Goal: Information Seeking & Learning: Check status

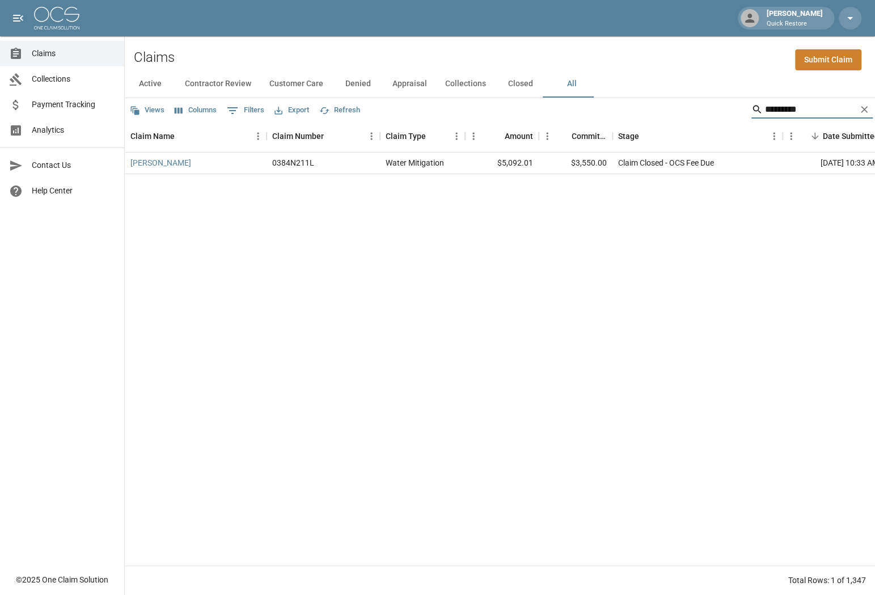
scroll to position [9, 0]
drag, startPoint x: 795, startPoint y: 106, endPoint x: 718, endPoint y: 94, distance: 78.1
click at [718, 98] on div "Views Columns 0 Filters Export Refresh *********" at bounding box center [500, 109] width 750 height 23
type input "********"
click at [183, 157] on link "[PERSON_NAME]" at bounding box center [160, 162] width 61 height 11
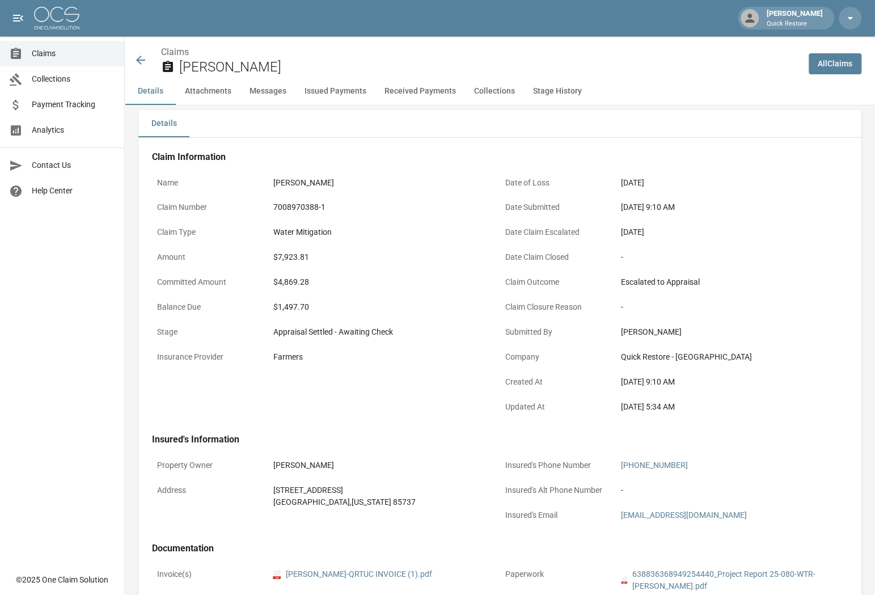
click at [56, 128] on span "Analytics" at bounding box center [73, 130] width 83 height 12
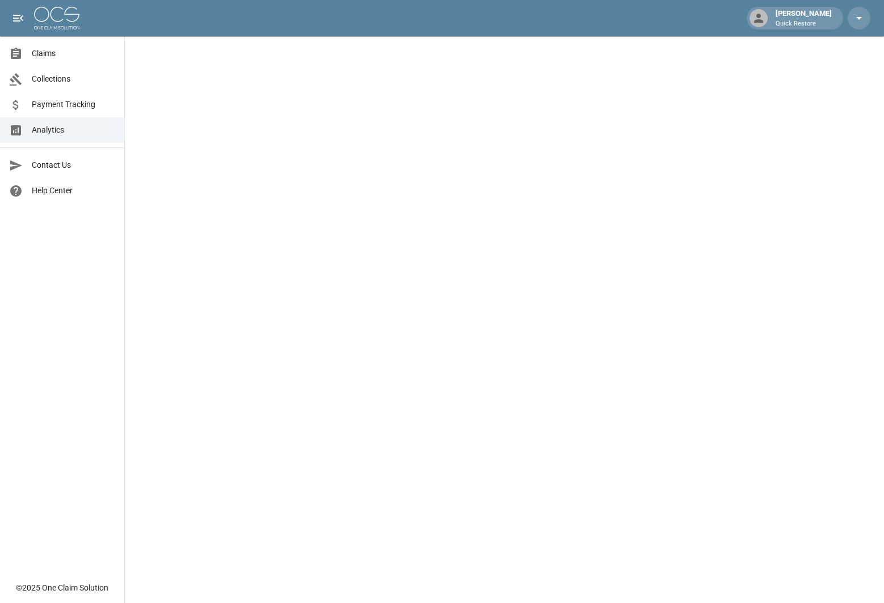
click at [45, 56] on span "Claims" at bounding box center [73, 54] width 83 height 12
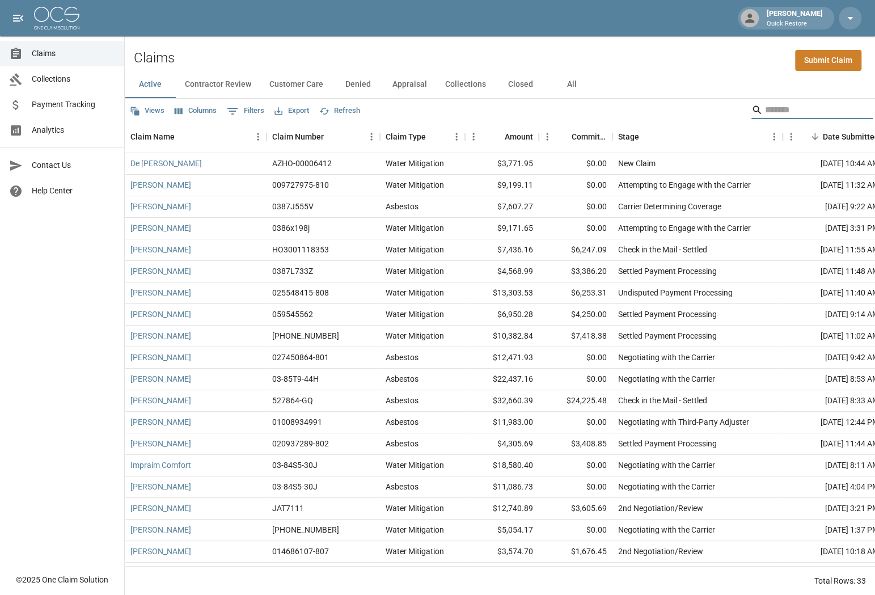
drag, startPoint x: 792, startPoint y: 108, endPoint x: 633, endPoint y: 97, distance: 159.8
click at [790, 109] on input "Search" at bounding box center [810, 110] width 91 height 18
click at [571, 82] on button "All" at bounding box center [571, 84] width 51 height 27
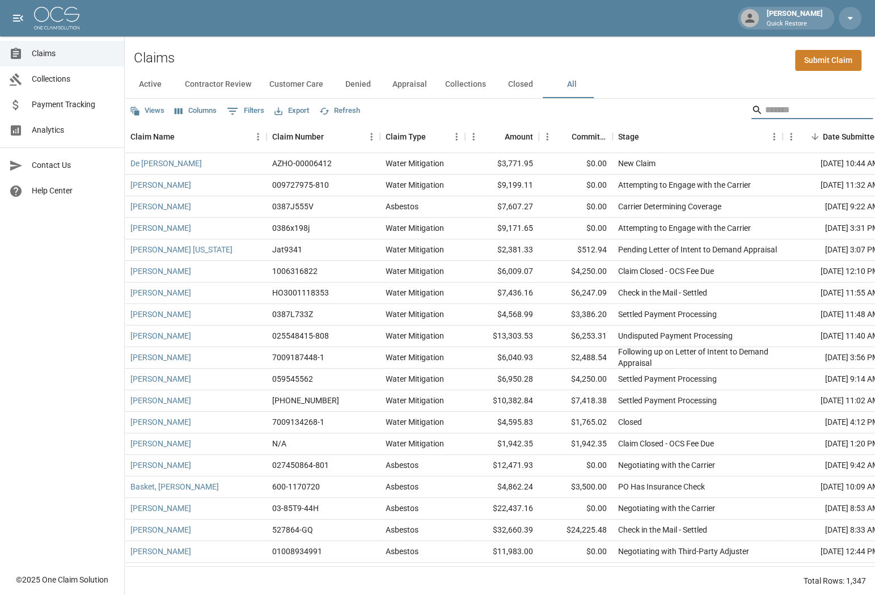
click at [801, 107] on input "Search" at bounding box center [810, 110] width 91 height 18
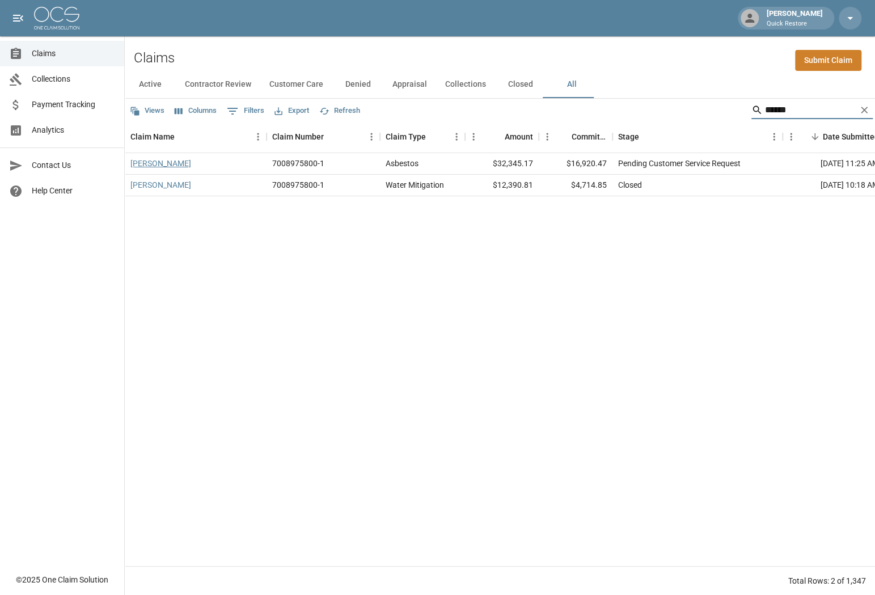
type input "******"
click at [144, 164] on link "Spoerl, Erick" at bounding box center [160, 163] width 61 height 11
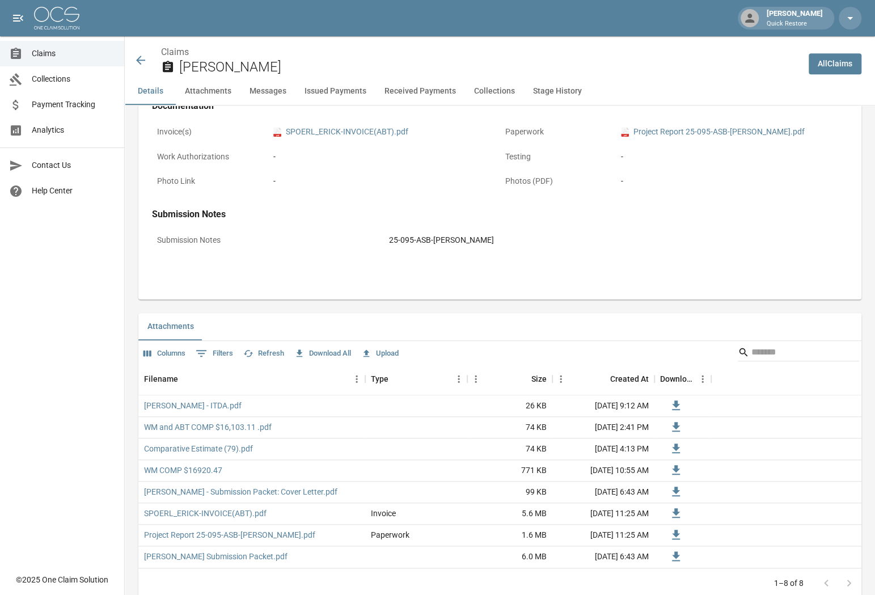
scroll to position [454, 0]
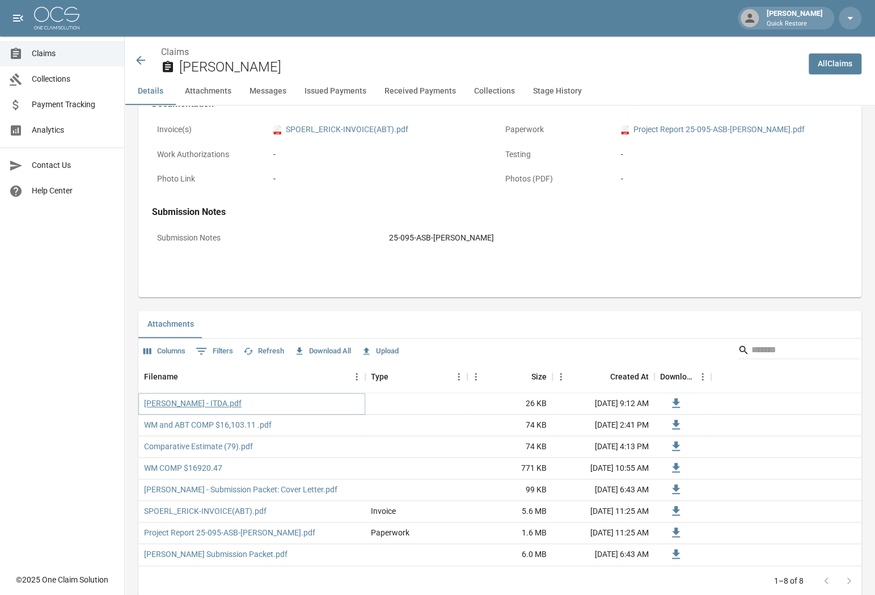
click at [209, 404] on link "Spoerl, Erick - ITDA.pdf" at bounding box center [193, 403] width 98 height 11
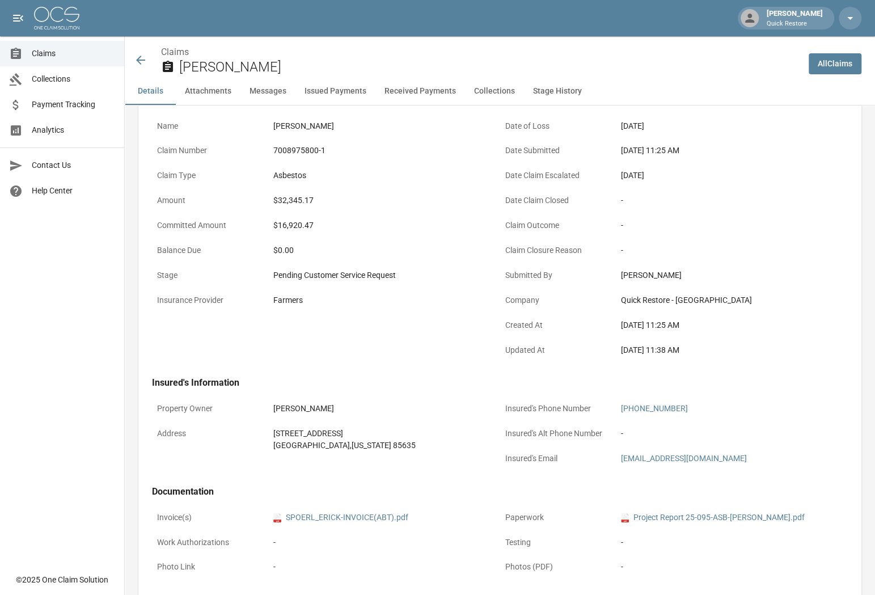
scroll to position [0, 0]
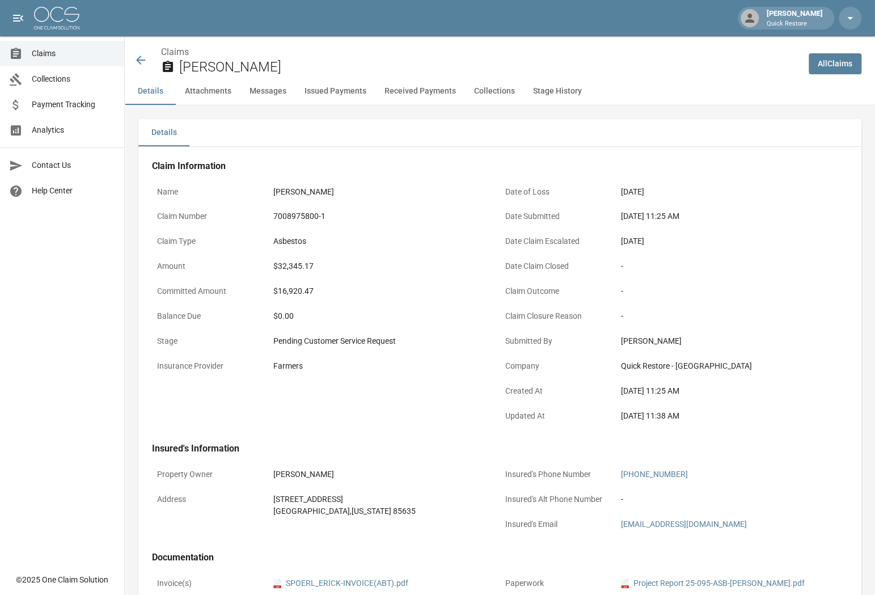
click at [535, 95] on button "Stage History" at bounding box center [557, 91] width 67 height 27
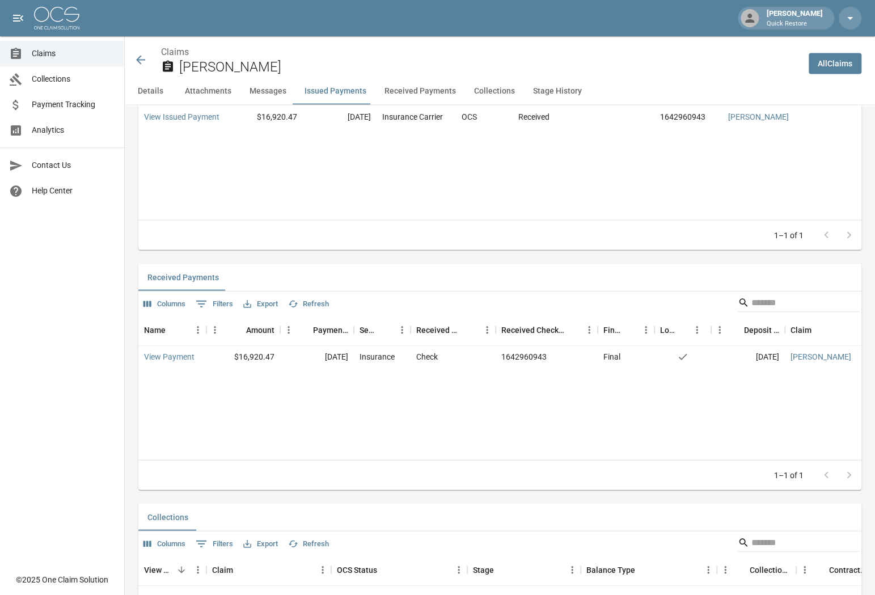
scroll to position [1302, 0]
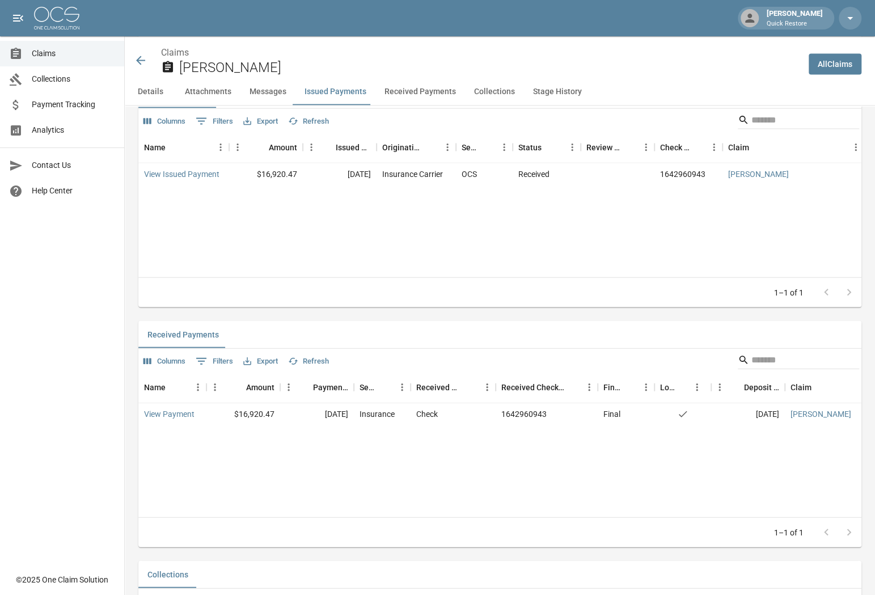
click at [135, 60] on icon at bounding box center [141, 60] width 14 height 14
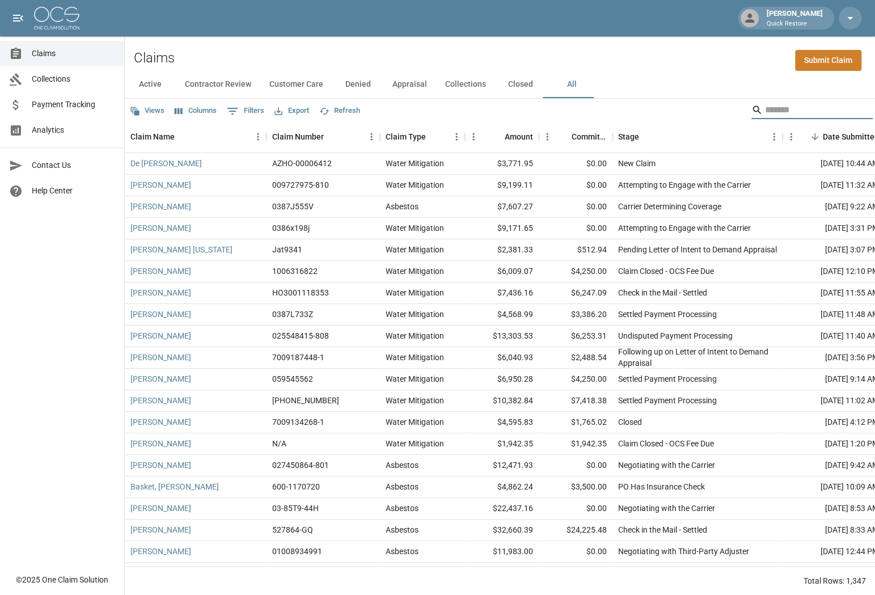
click at [784, 106] on input "Search" at bounding box center [810, 110] width 91 height 18
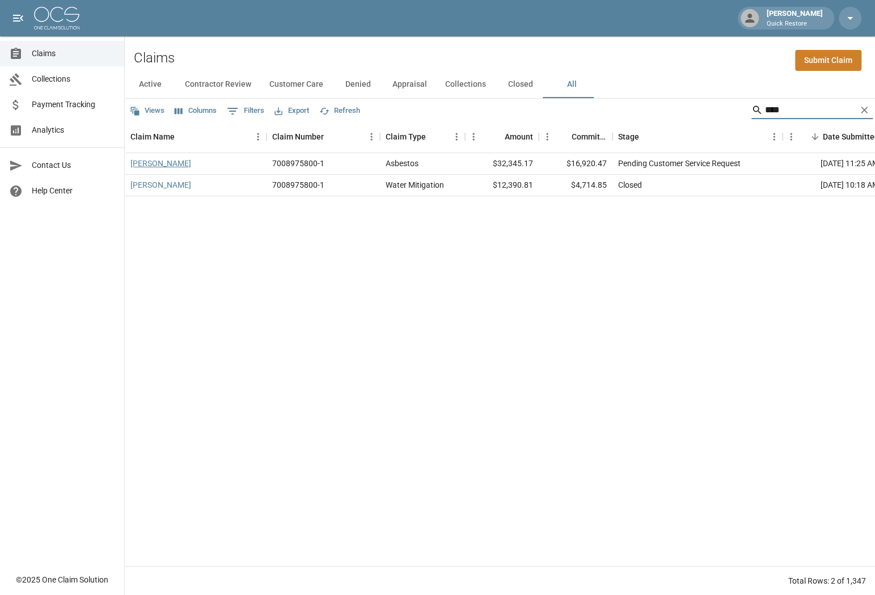
type input "****"
click at [145, 167] on link "Spoerl, Erick" at bounding box center [160, 163] width 61 height 11
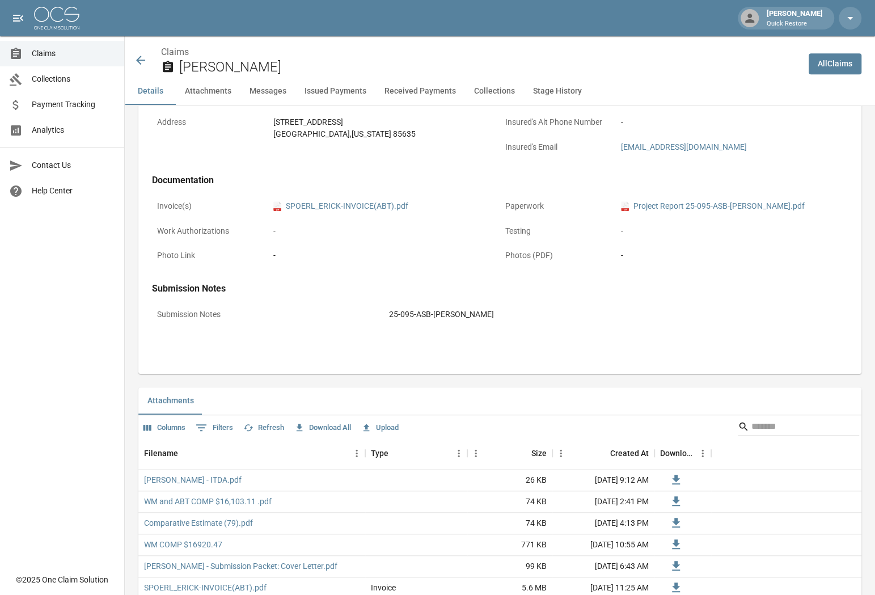
scroll to position [397, 0]
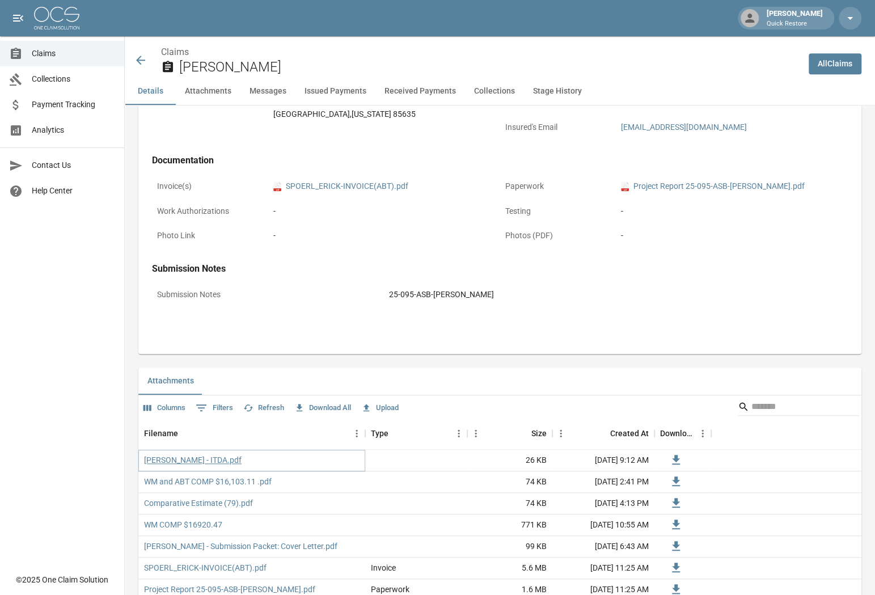
click at [198, 464] on link "Spoerl, Erick - ITDA.pdf" at bounding box center [193, 459] width 98 height 11
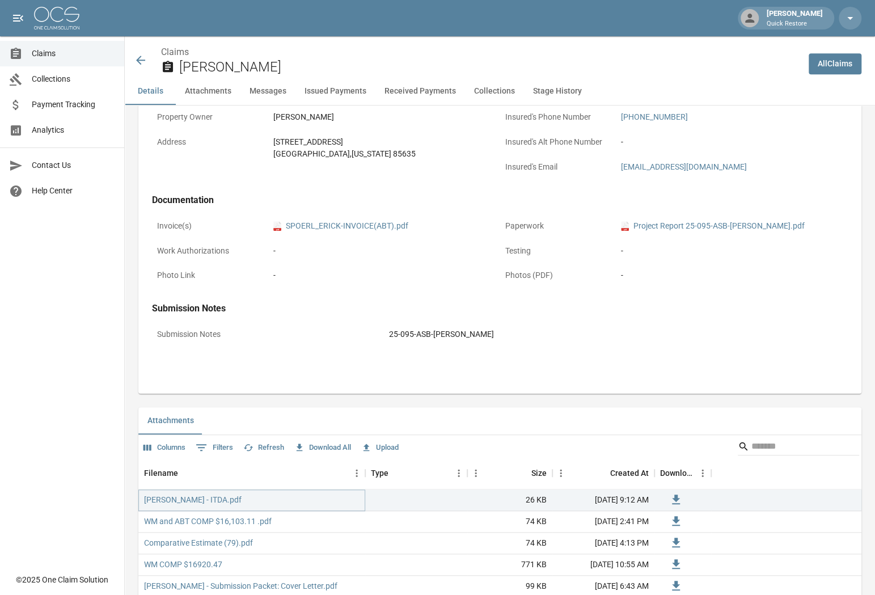
scroll to position [227, 0]
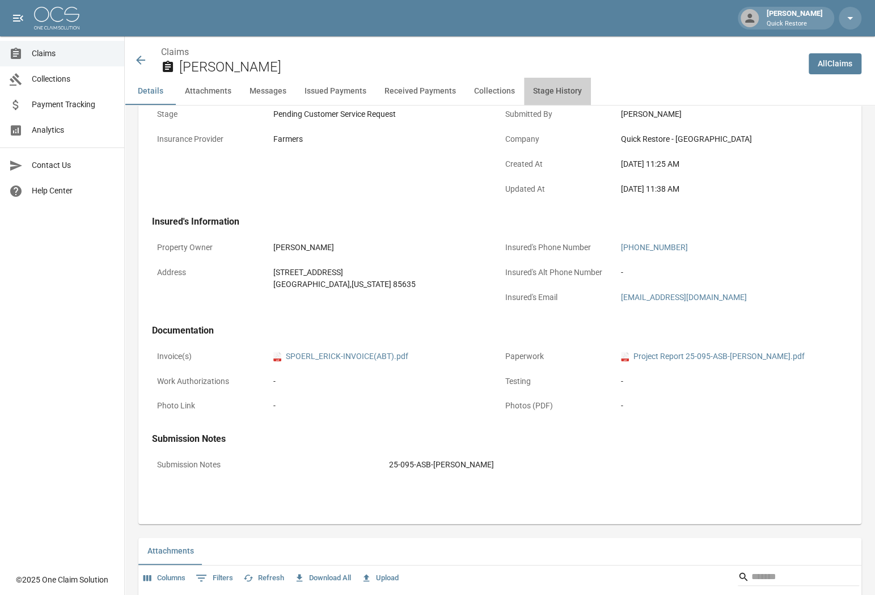
click at [534, 95] on button "Stage History" at bounding box center [557, 91] width 67 height 27
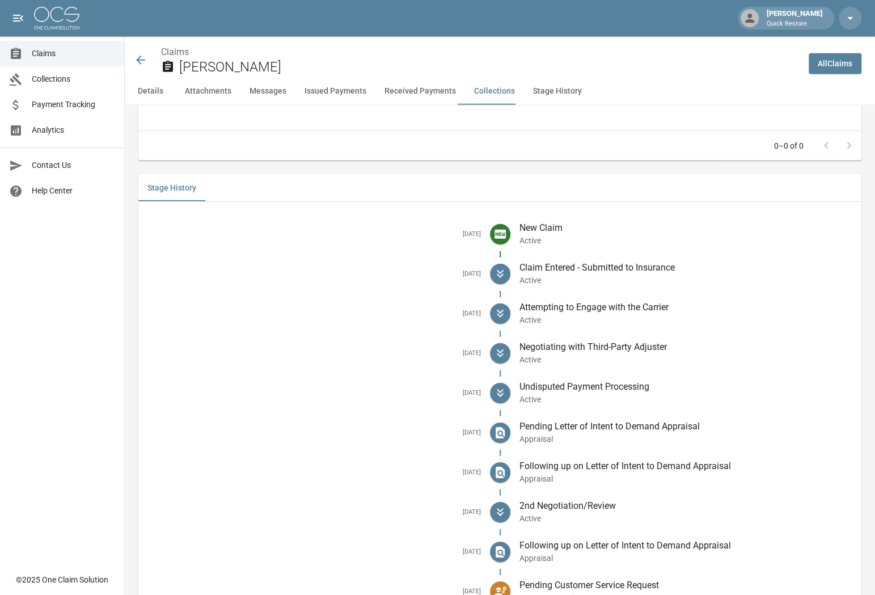
scroll to position [1960, 0]
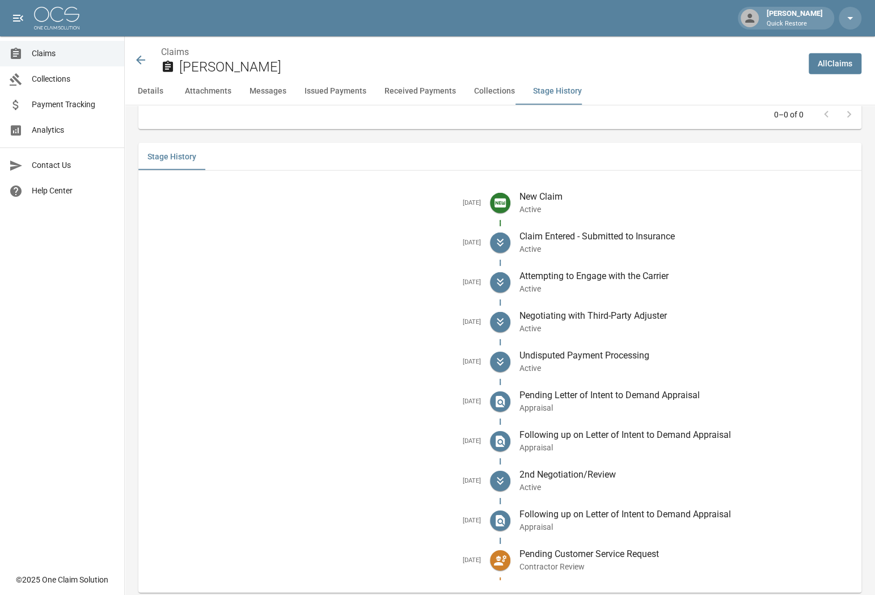
click at [143, 62] on icon at bounding box center [141, 60] width 14 height 14
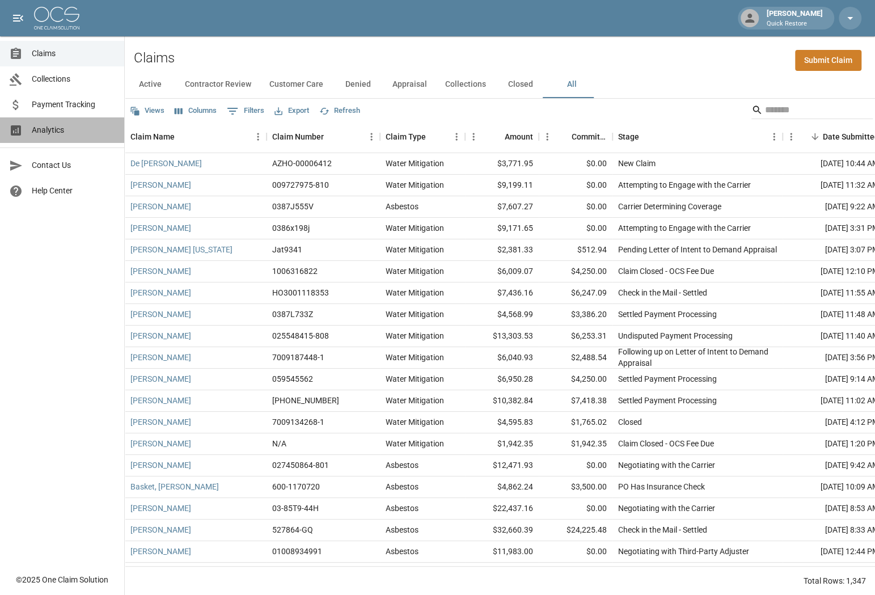
click at [44, 130] on span "Analytics" at bounding box center [73, 130] width 83 height 12
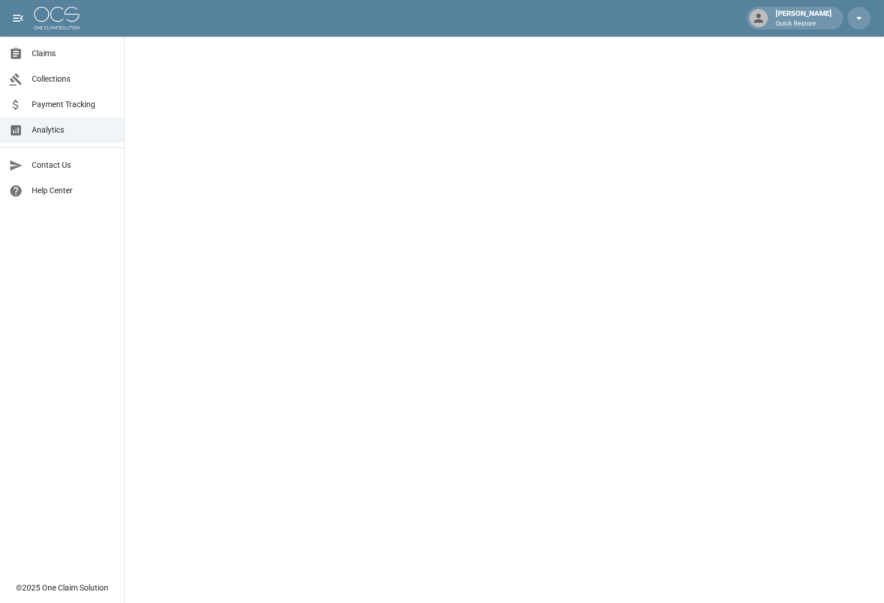
click at [49, 55] on span "Claims" at bounding box center [73, 54] width 83 height 12
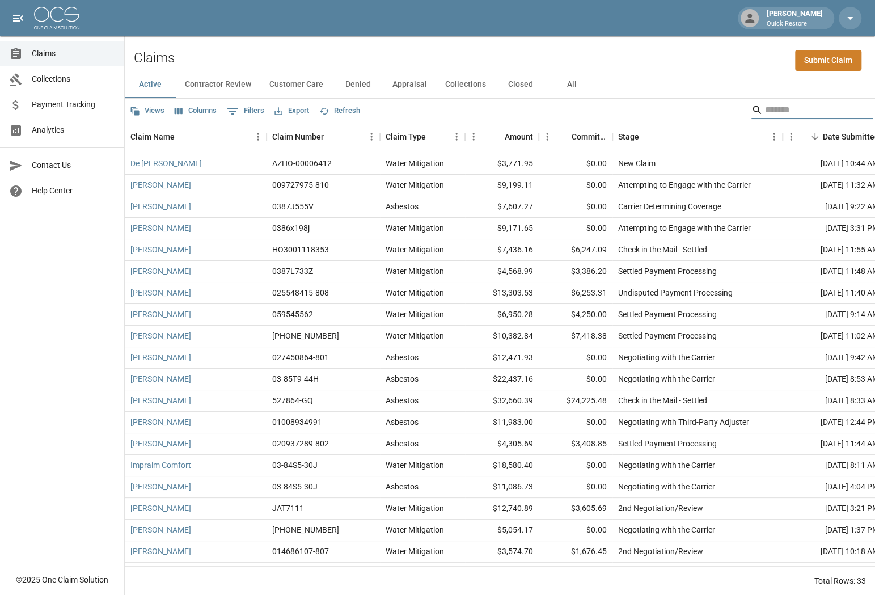
click at [818, 111] on input "Search" at bounding box center [810, 110] width 91 height 18
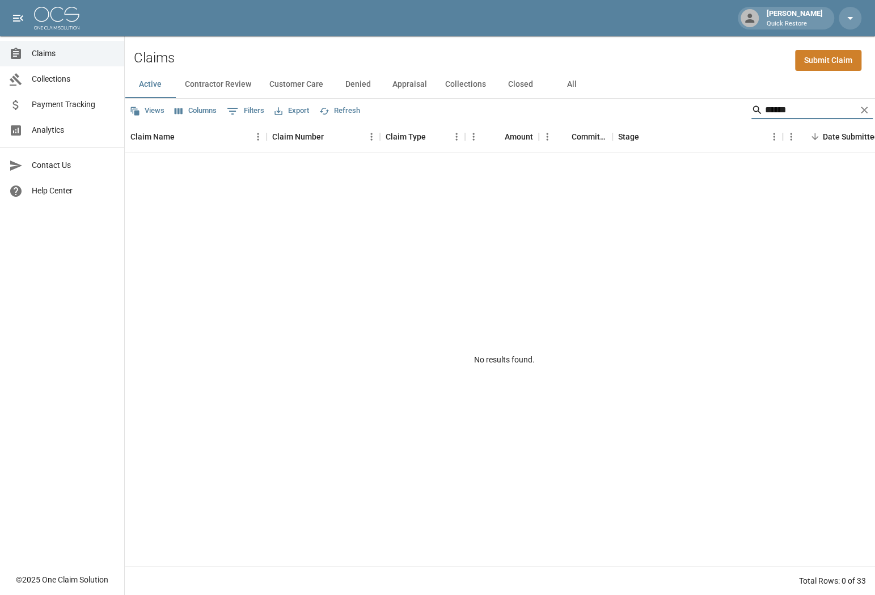
type input "******"
click at [571, 85] on button "All" at bounding box center [571, 84] width 51 height 27
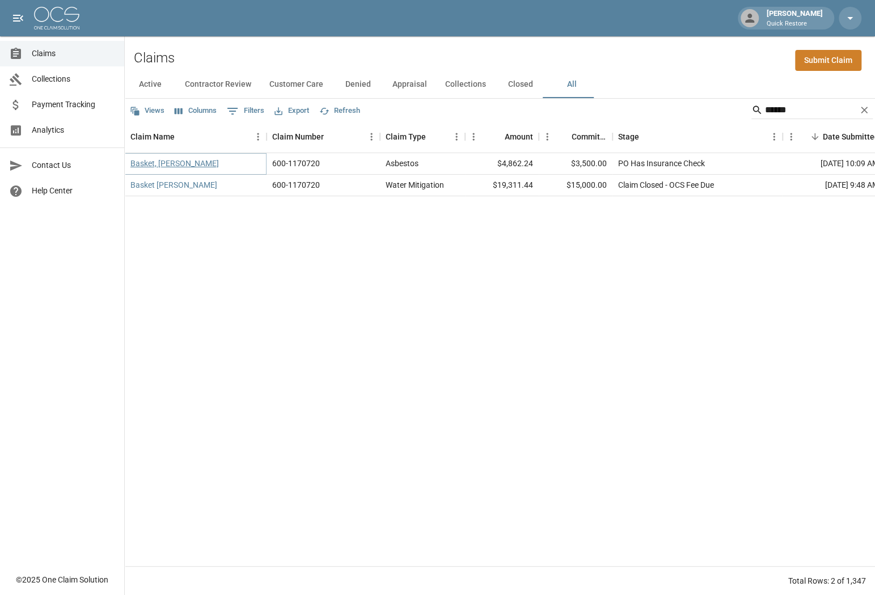
click at [143, 161] on link "Basket, [PERSON_NAME]" at bounding box center [174, 163] width 88 height 11
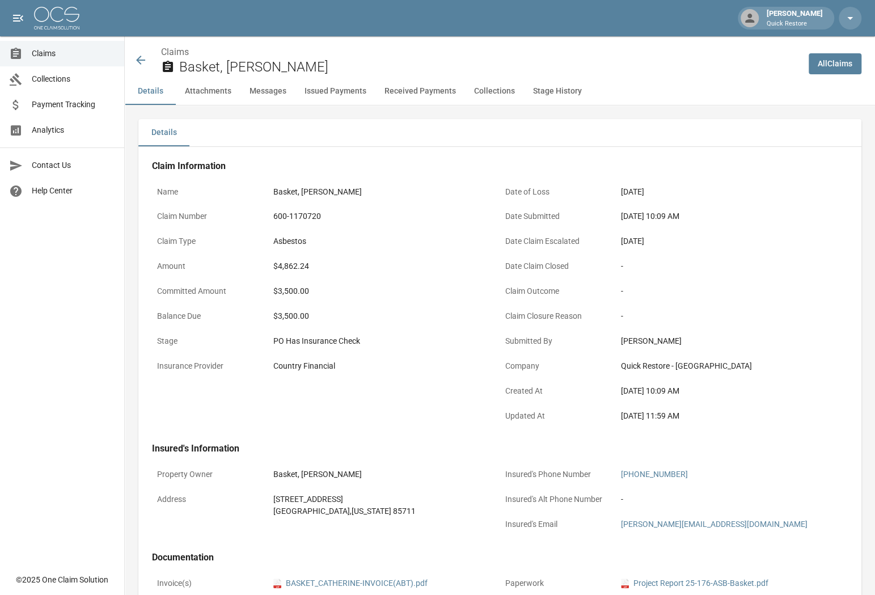
click at [426, 91] on button "Received Payments" at bounding box center [420, 91] width 90 height 27
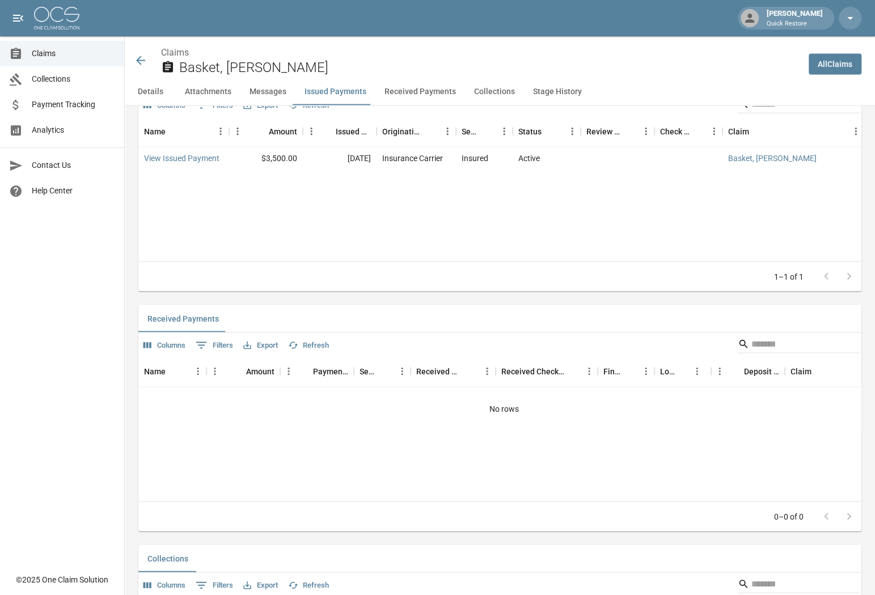
scroll to position [1252, 0]
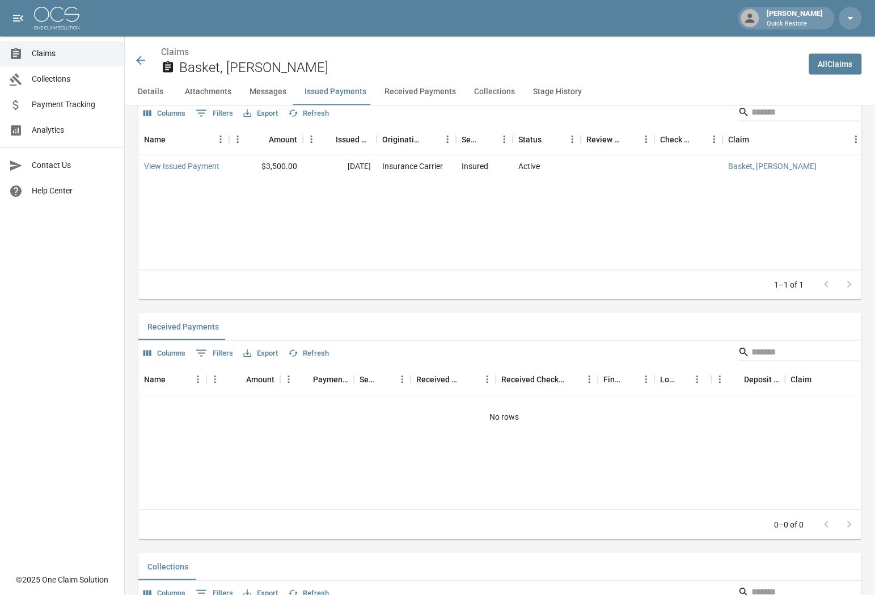
click at [137, 64] on icon at bounding box center [141, 60] width 14 height 14
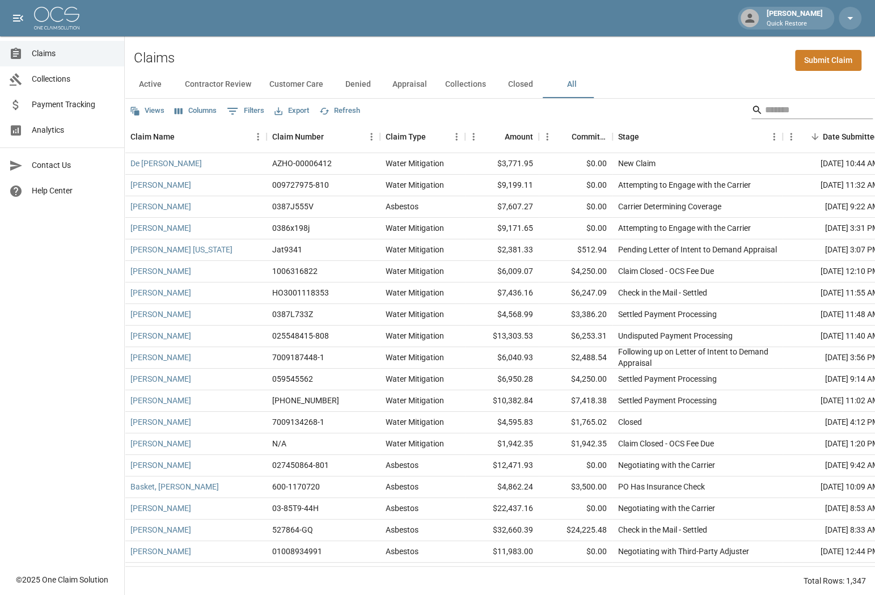
click at [793, 107] on input "Search" at bounding box center [810, 110] width 91 height 18
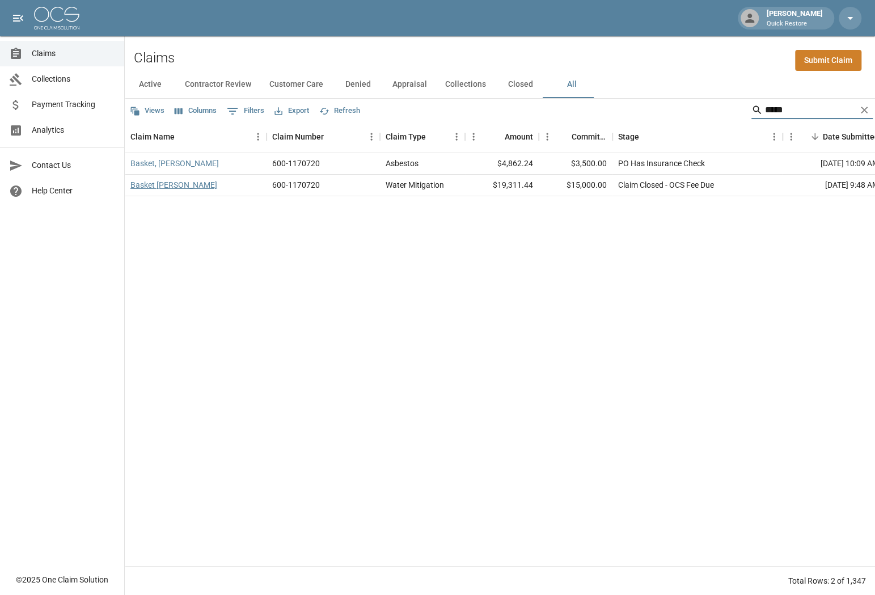
type input "*****"
